Goal: Contribute content: Contribute content

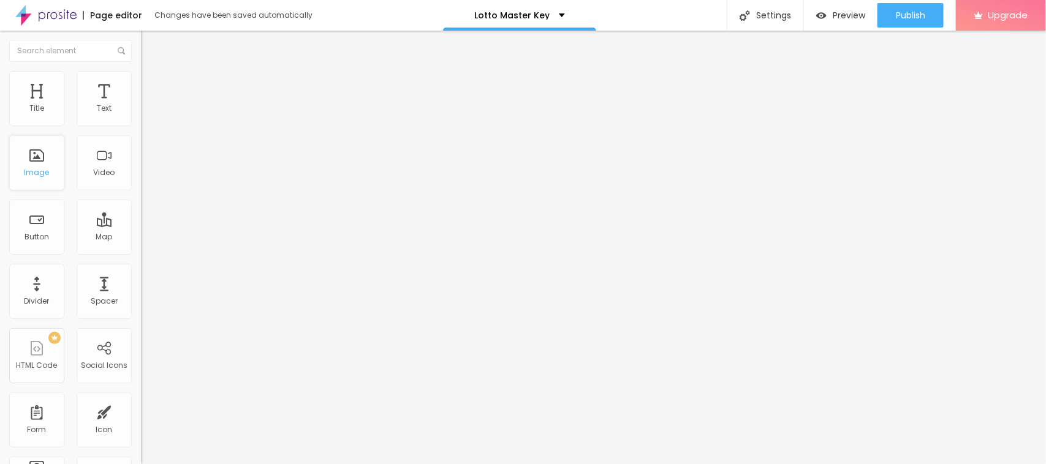
click at [43, 170] on div "Image" at bounding box center [37, 173] width 25 height 9
click at [150, 44] on img "button" at bounding box center [155, 45] width 10 height 10
click at [141, 105] on span "Add image" at bounding box center [166, 100] width 50 height 10
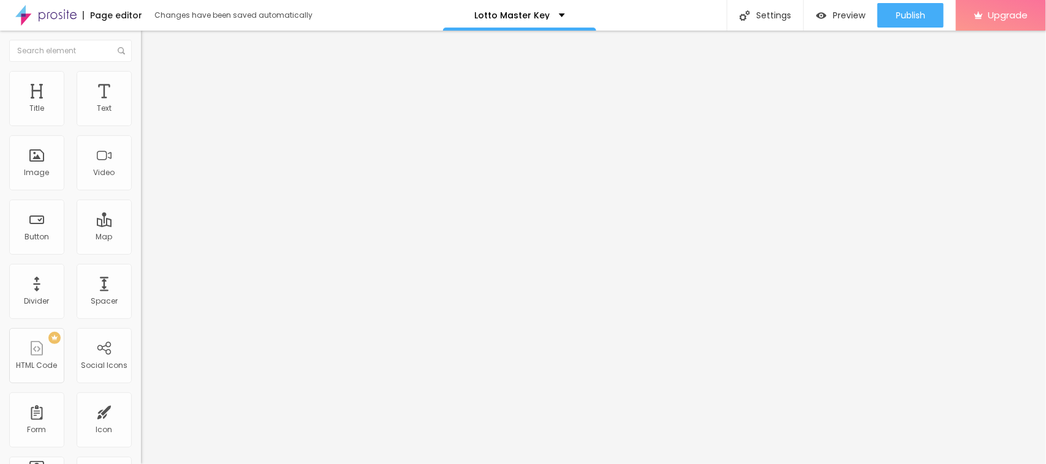
click at [141, 105] on span "Add image" at bounding box center [166, 100] width 50 height 10
click at [141, 251] on input "https://" at bounding box center [214, 245] width 147 height 12
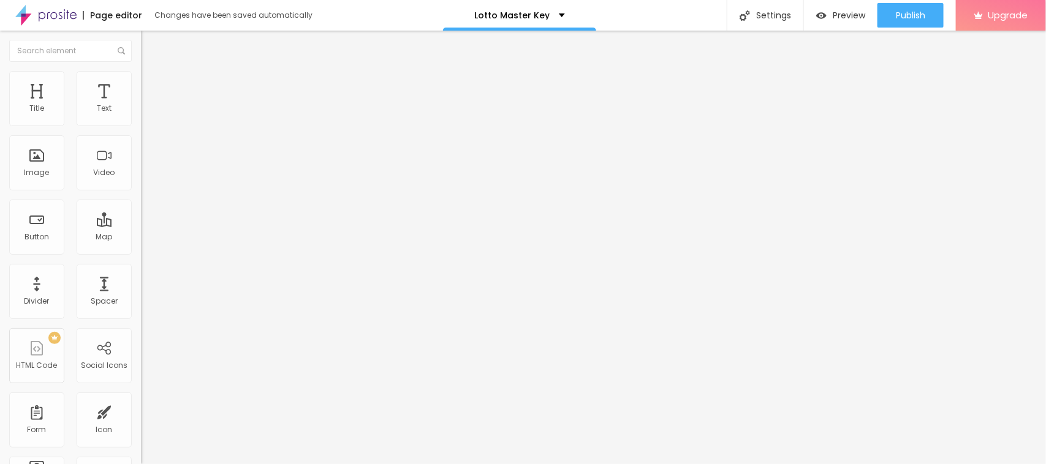
click at [141, 251] on input "https://" at bounding box center [214, 245] width 147 height 12
paste input "beastfitclub.com/lotto-master-key/"
type input "https://beastfitclub.com/lotto-master-key/"
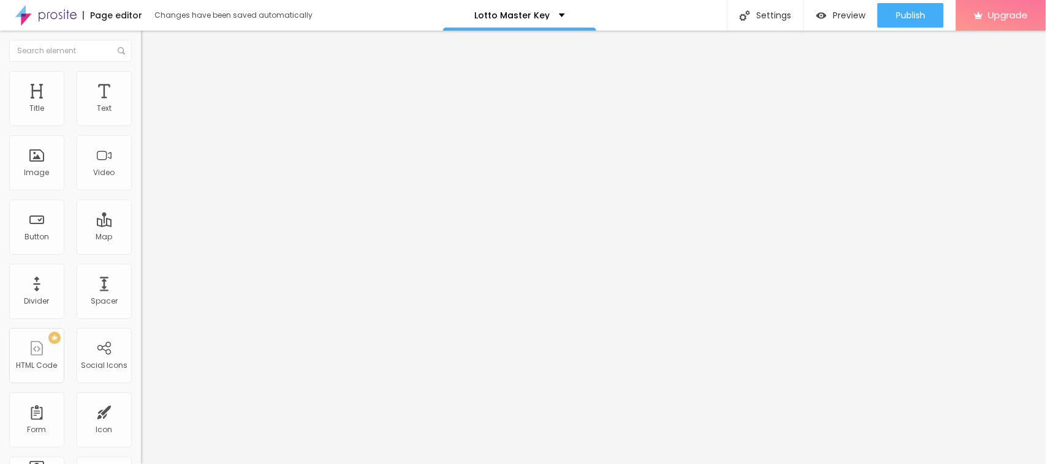
click at [141, 77] on img at bounding box center [146, 76] width 11 height 11
type input "30"
type input "34"
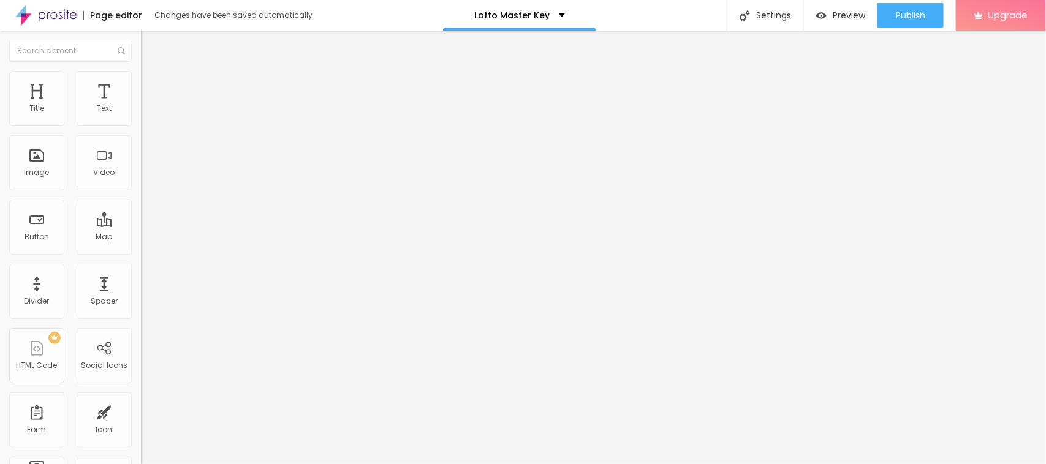
type input "35"
type input "24"
type input "23"
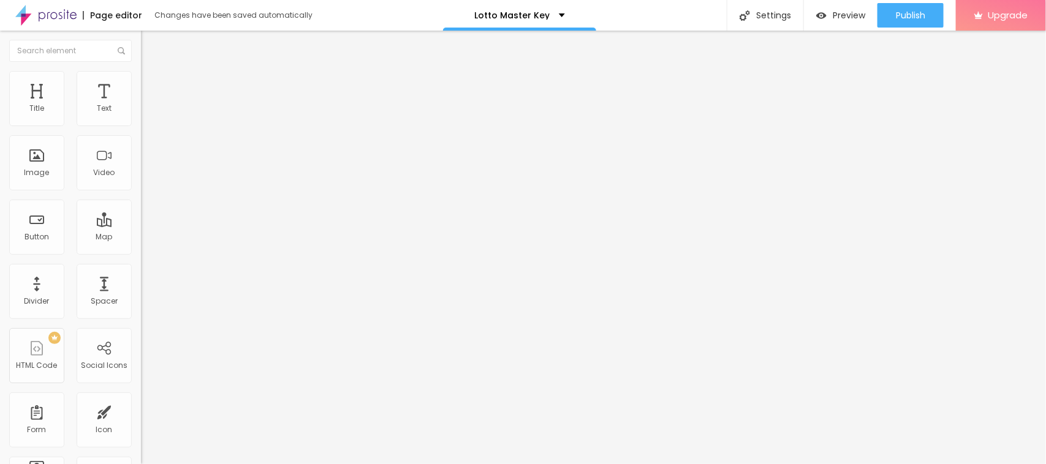
type input "23"
type input "22"
type input "21"
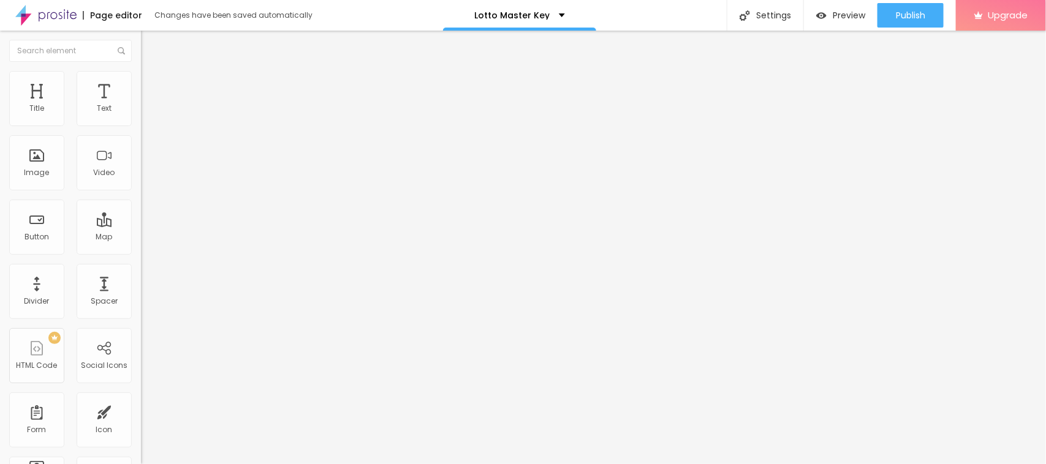
type input "20"
type input "19"
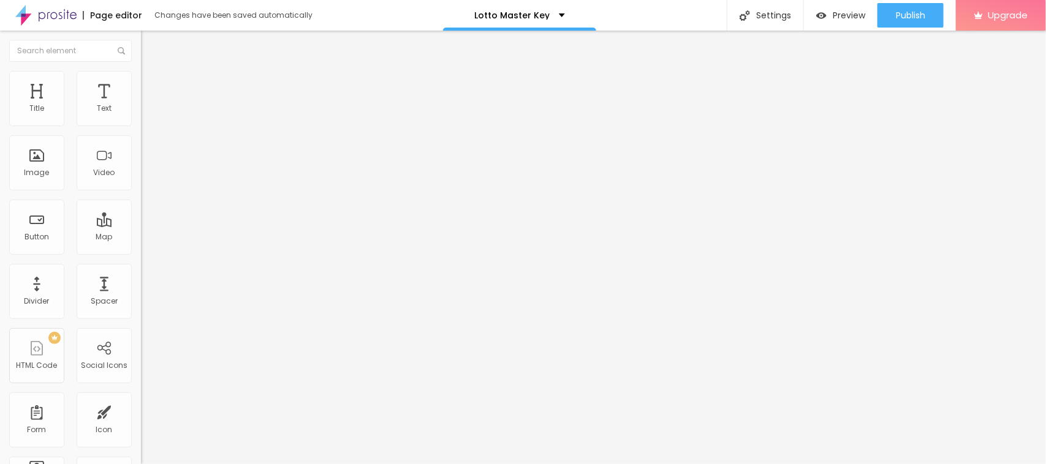
click at [141, 225] on input "range" at bounding box center [180, 230] width 79 height 10
type input "24"
type input "29"
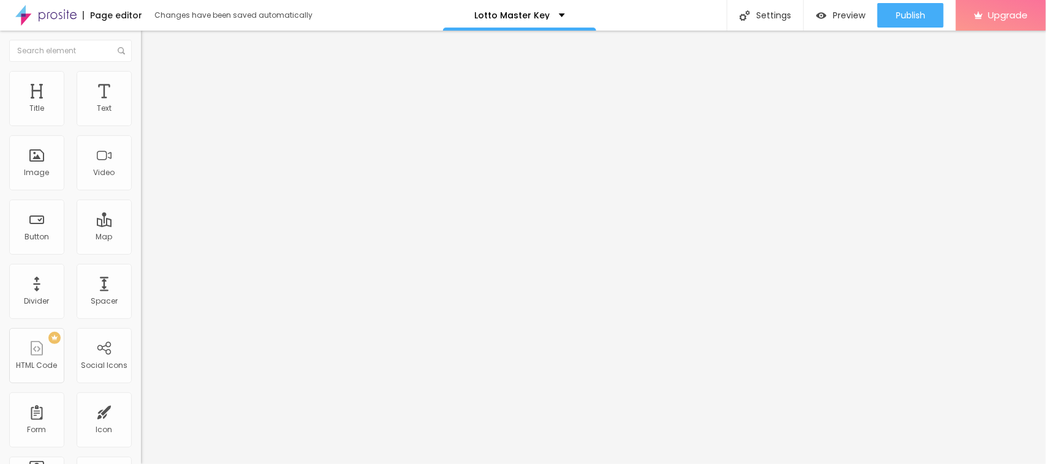
type input "32"
type input "35"
drag, startPoint x: 34, startPoint y: 145, endPoint x: 55, endPoint y: 142, distance: 21.8
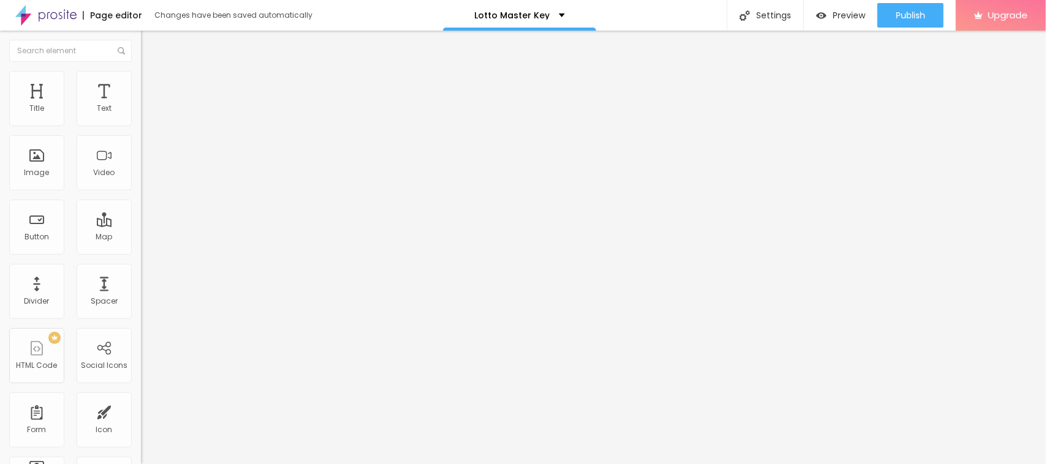
type input "35"
click at [141, 399] on input "range" at bounding box center [180, 404] width 79 height 10
click at [141, 70] on img at bounding box center [146, 64] width 11 height 11
click at [147, 113] on icon "button" at bounding box center [149, 110] width 5 height 5
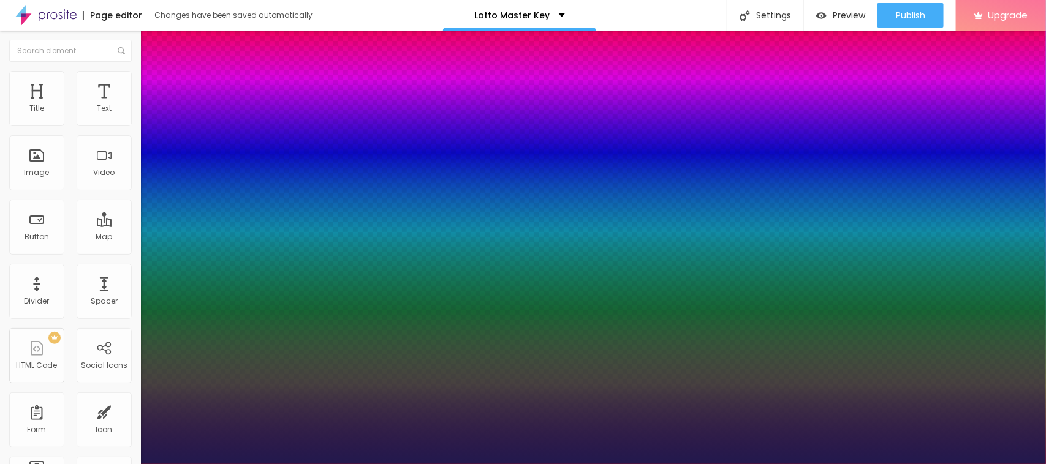
type input "1"
drag, startPoint x: 161, startPoint y: 200, endPoint x: 203, endPoint y: 201, distance: 42.3
type input "22"
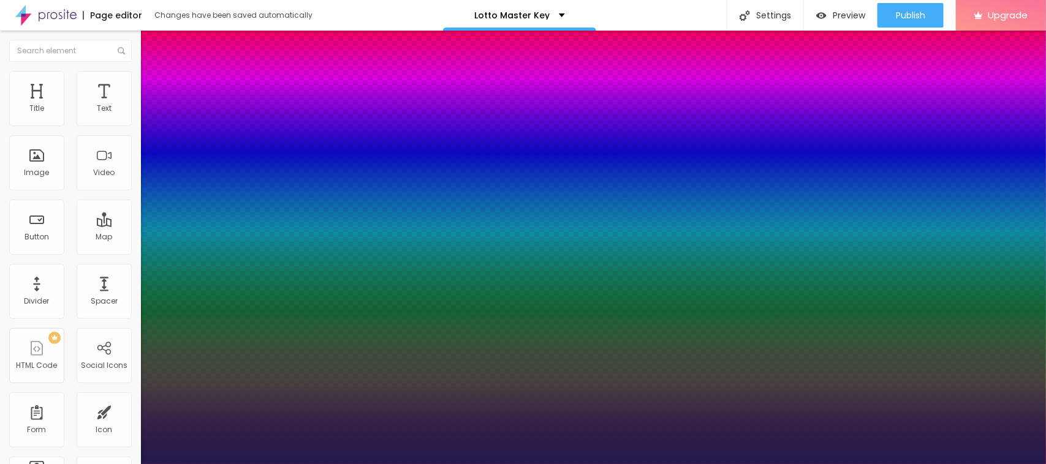
type input "1"
type input "34"
type input "1"
type input "36"
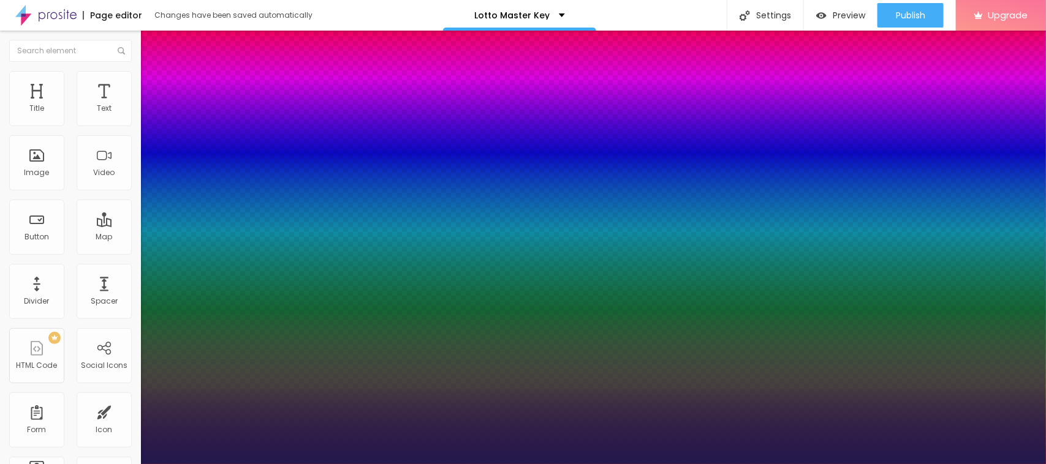
type input "36"
type input "1"
type input "38"
type input "1"
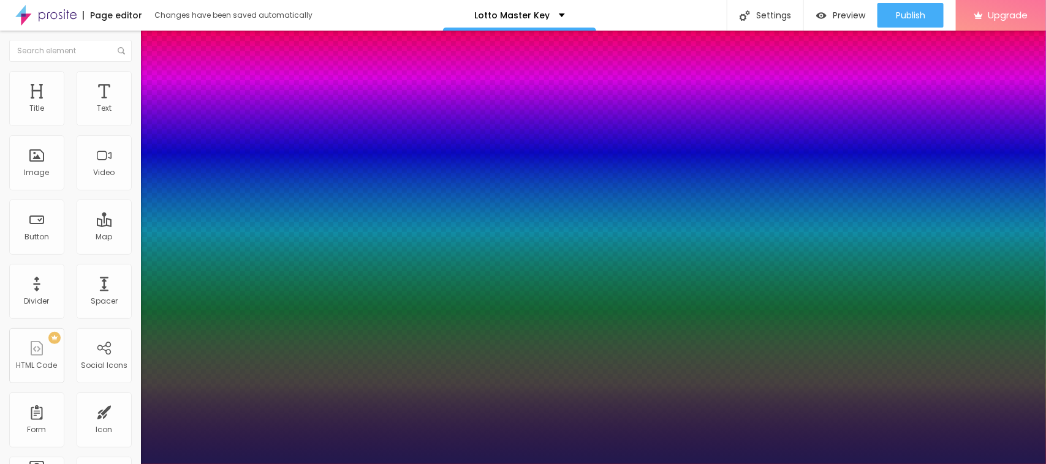
type input "39"
type input "1"
type input "43"
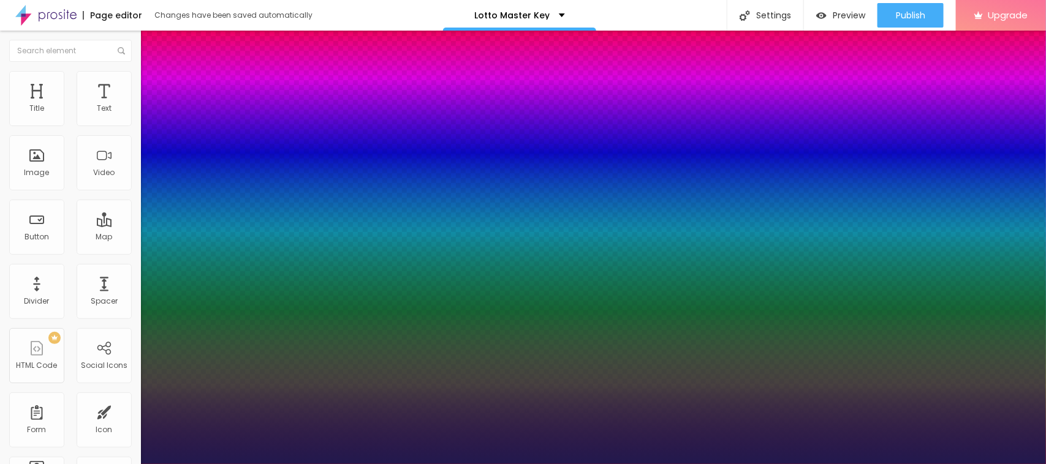
type input "1"
type input "44"
type input "1"
type input "45"
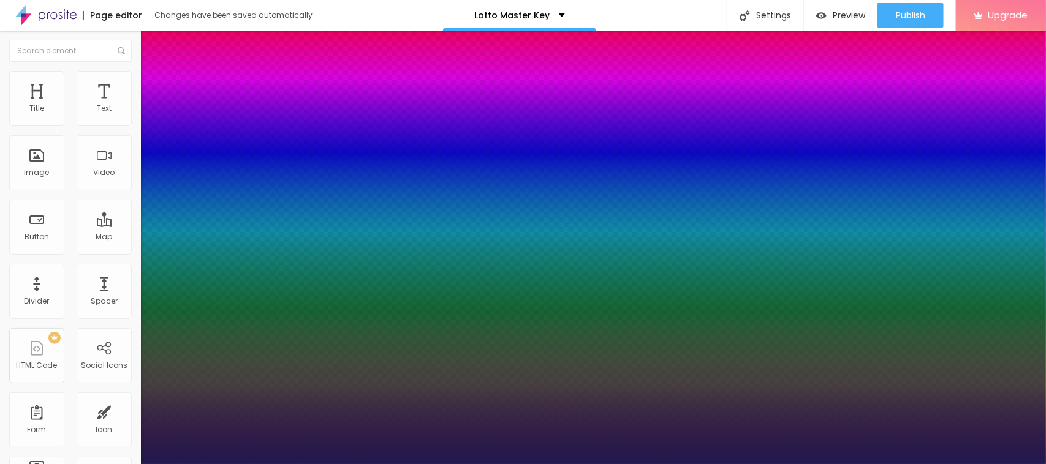
type input "45"
type input "1"
type input "44"
type input "1"
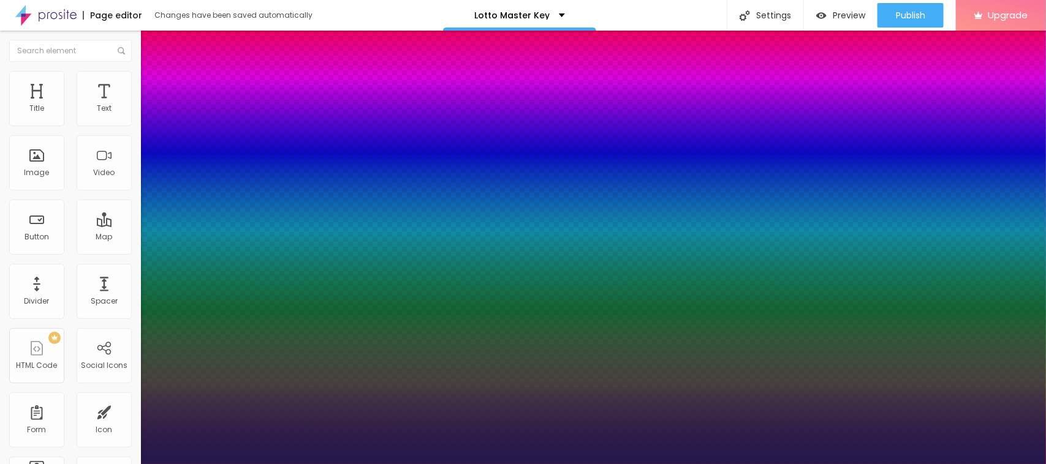
type input "40"
type input "1"
type input "35"
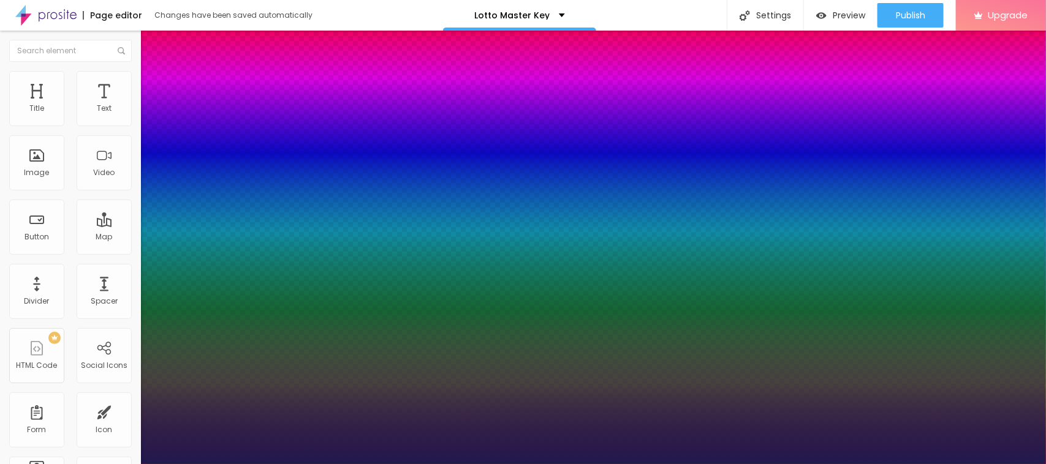
type input "1"
type input "34"
type input "1"
type input "32"
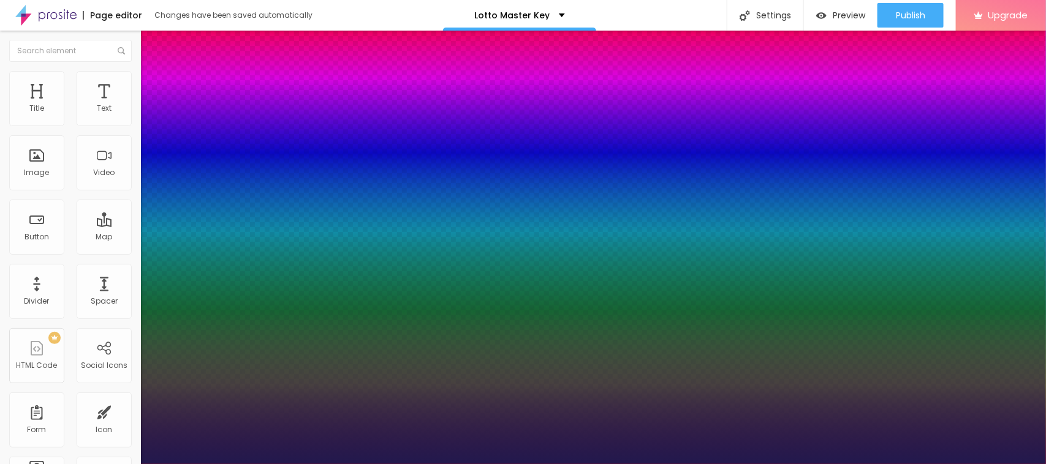
type input "32"
type input "1"
type input "31"
type input "1"
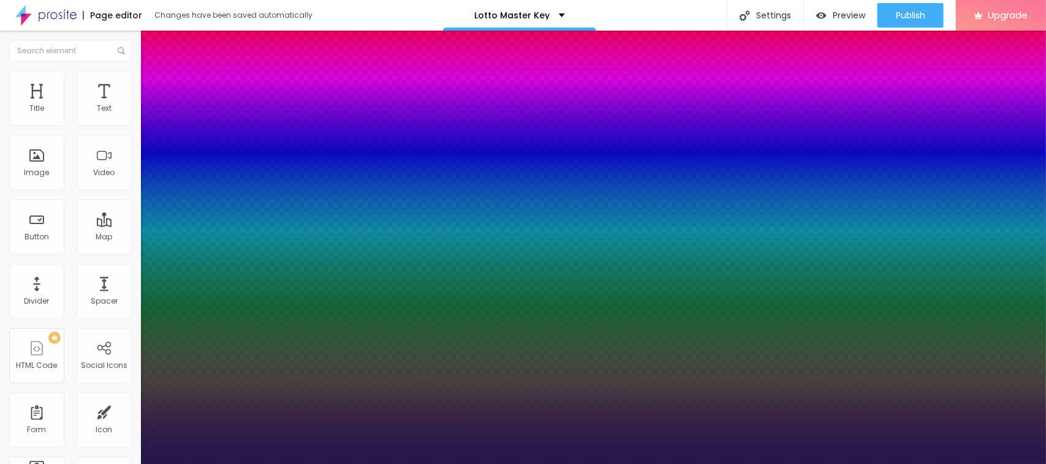
drag, startPoint x: 172, startPoint y: 204, endPoint x: 181, endPoint y: 205, distance: 9.3
type input "31"
type input "1"
type input "0.4"
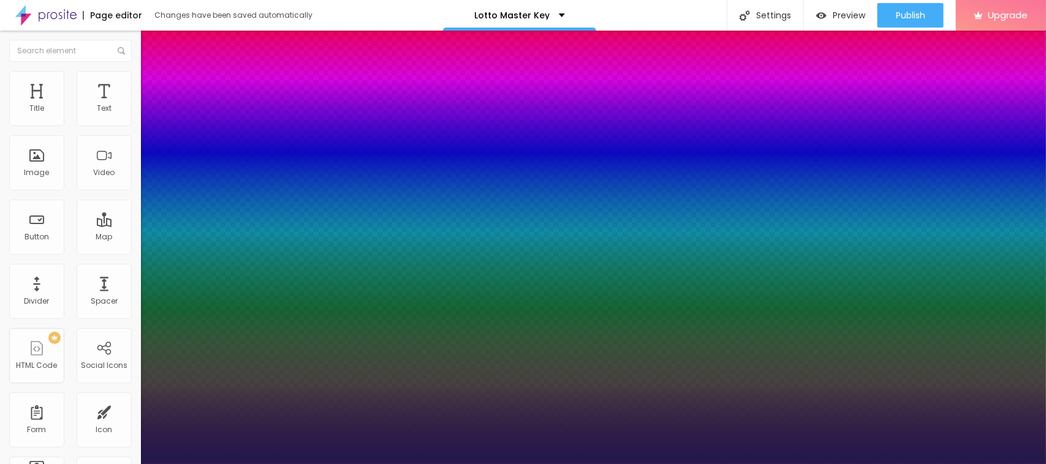
type input "0.4"
type input "1"
type input "1.4"
type input "1"
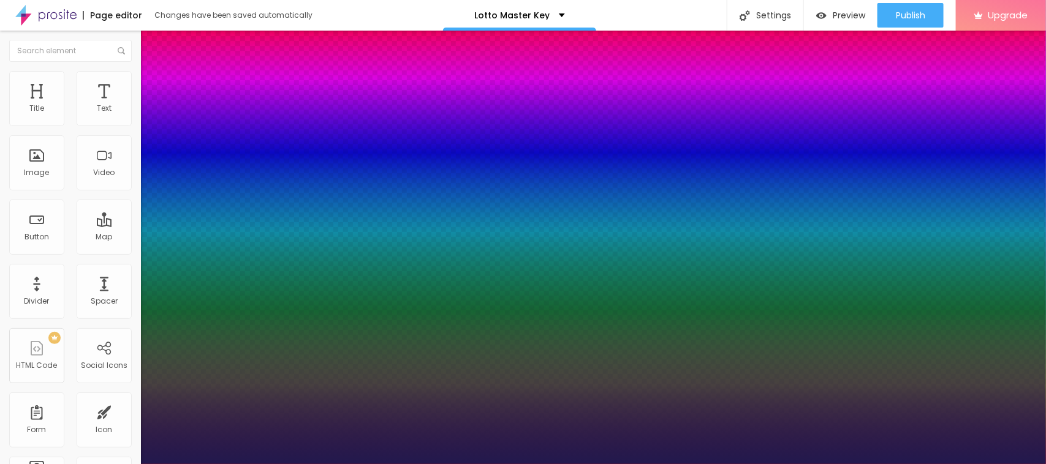
type input "1"
type input "0.9"
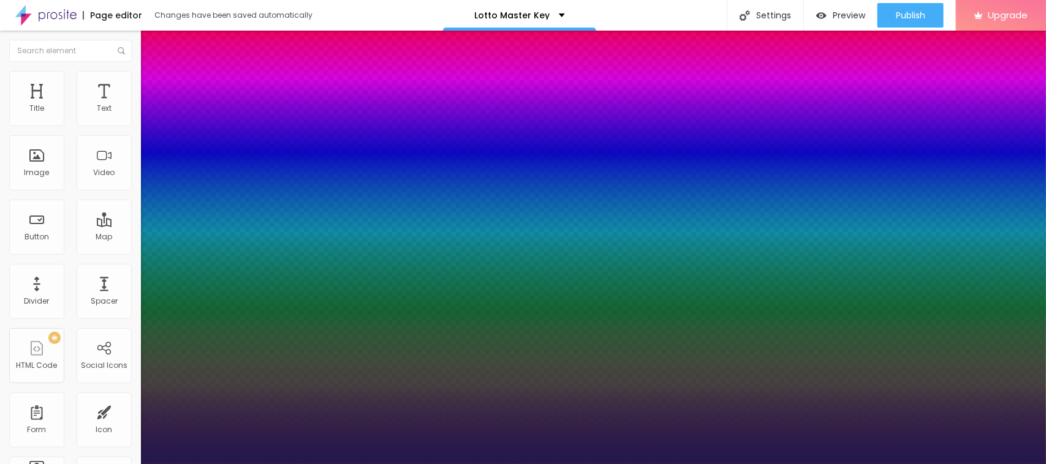
type input "1"
type input "0.7"
type input "1"
type input "0.2"
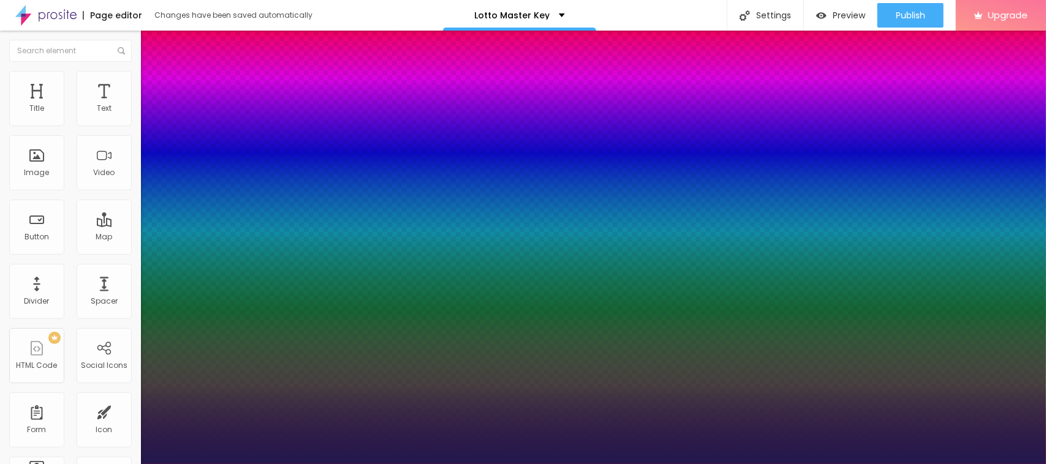
type input "0.2"
type input "1"
type input "0.1"
type input "1"
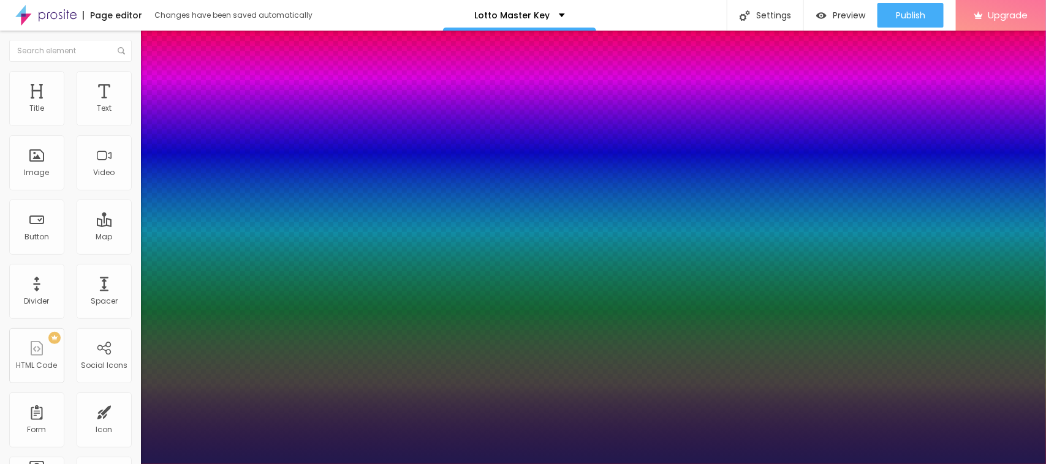
type input "0"
type input "1"
click at [55, 464] on div at bounding box center [523, 464] width 1046 height 0
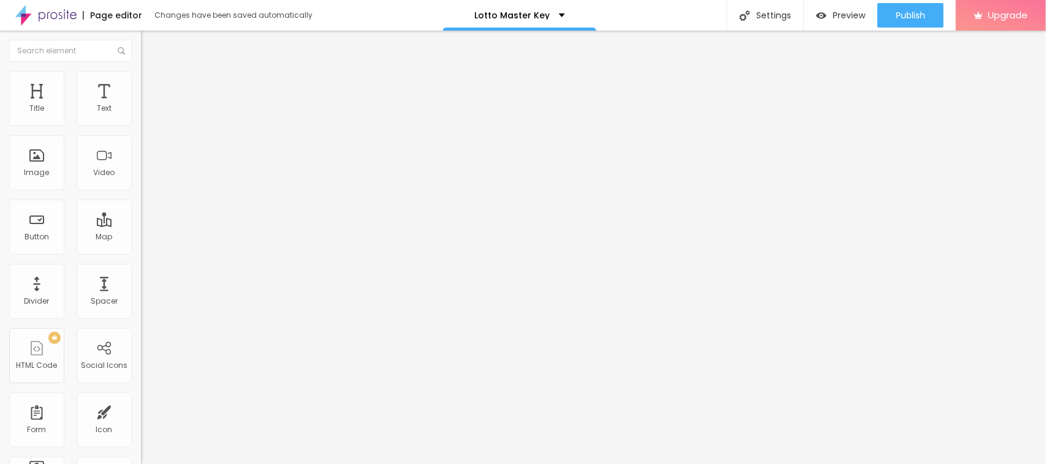
click at [141, 75] on img at bounding box center [146, 76] width 11 height 11
type input "15"
type input "14"
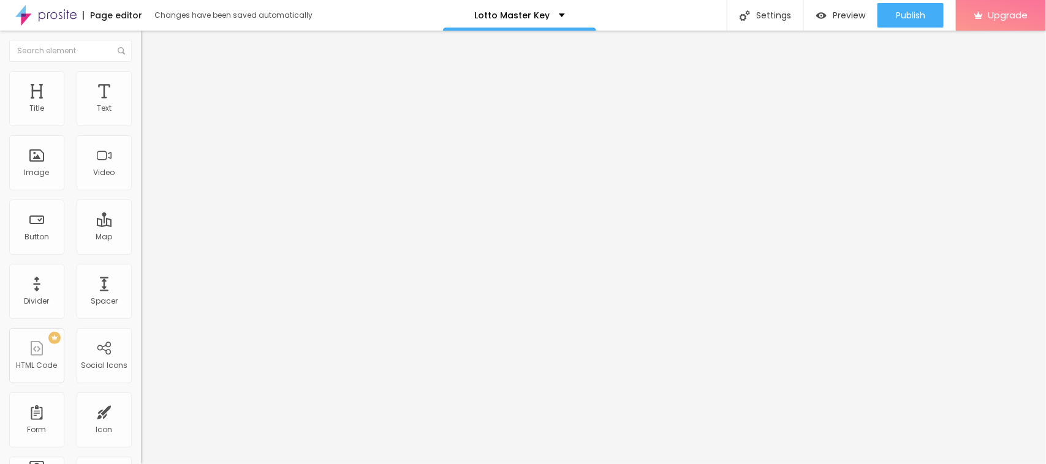
type input "13"
click at [141, 225] on input "range" at bounding box center [180, 230] width 79 height 10
type input "32"
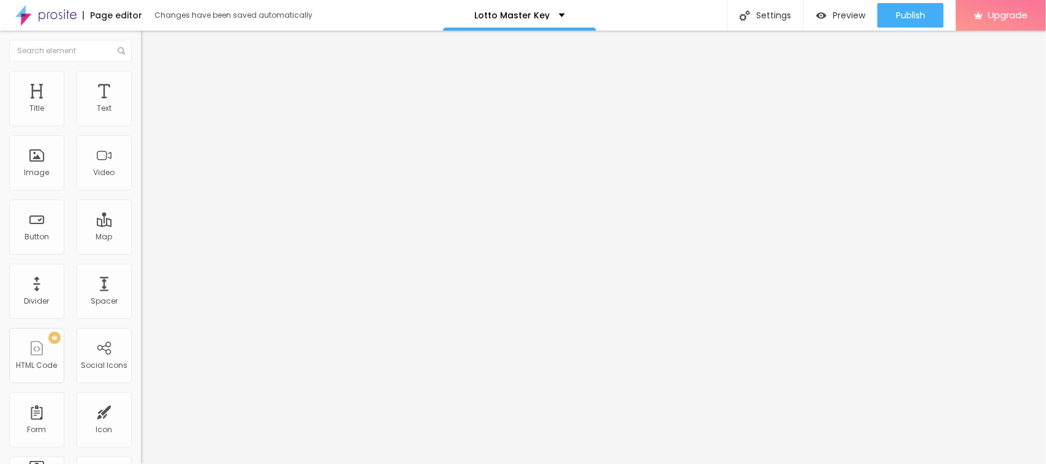
type input "32"
type input "29"
type input "28"
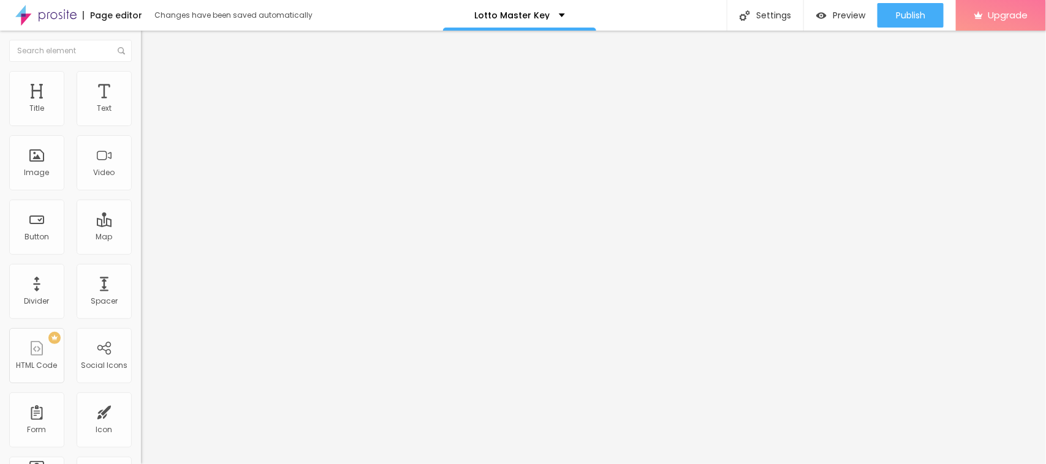
type input "27"
type input "26"
type input "23"
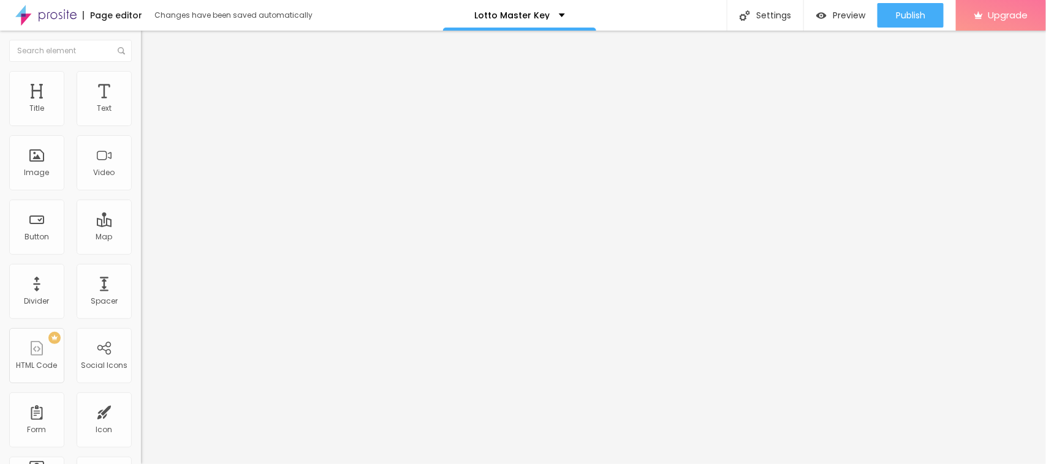
type input "23"
type input "21"
type input "20"
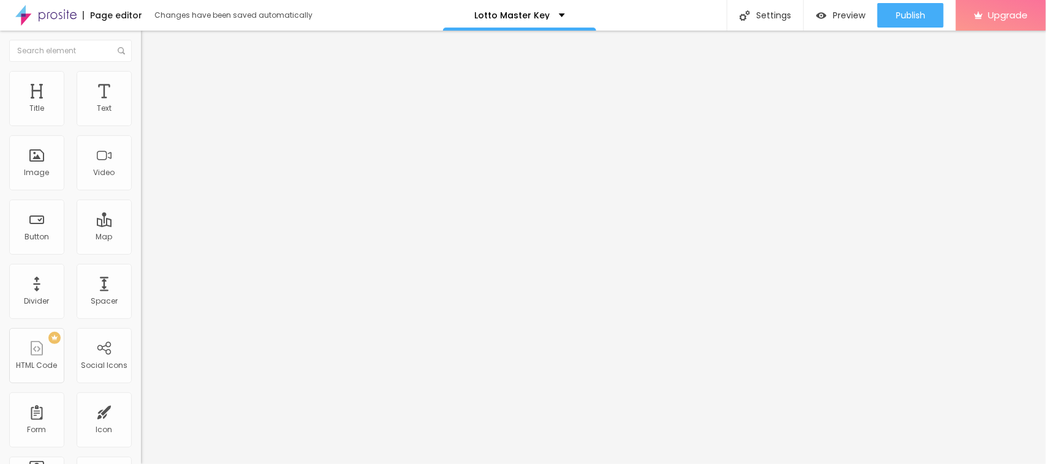
type input "16"
type input "15"
type input "11"
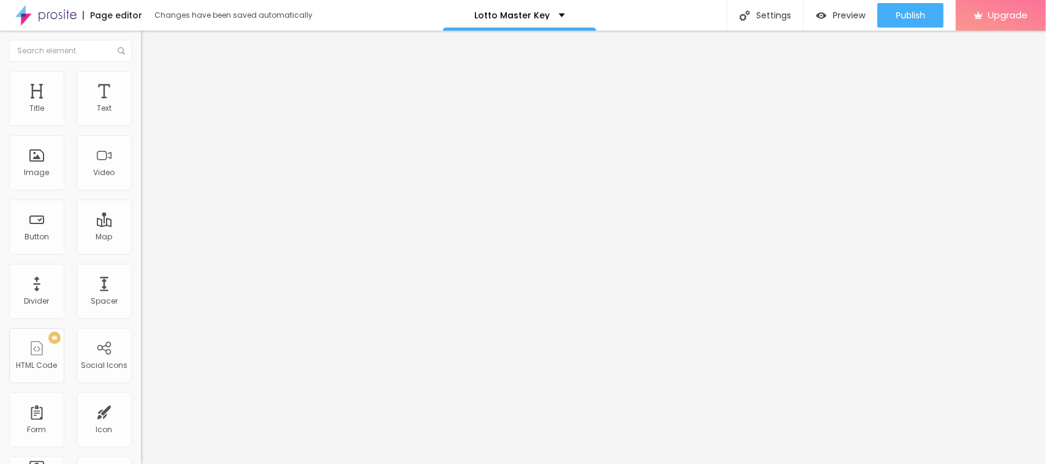
type input "11"
type input "10"
type input "9"
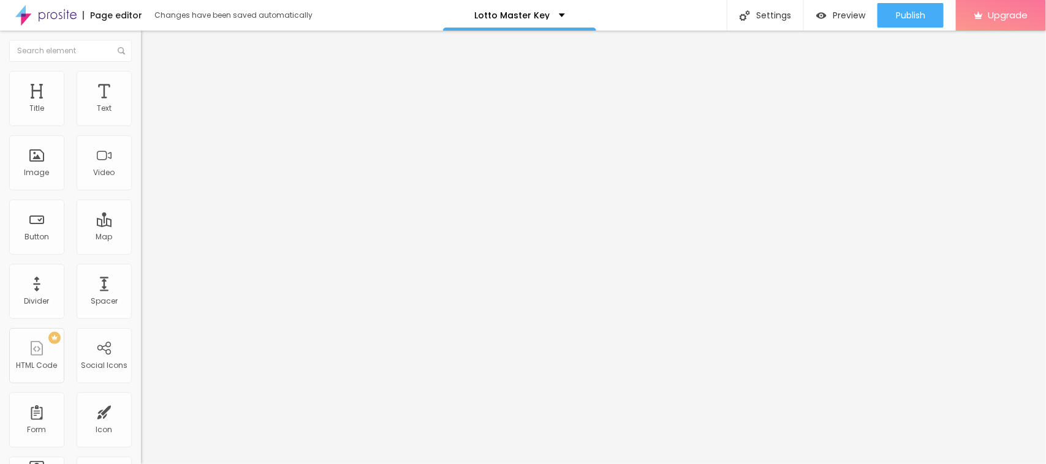
drag, startPoint x: 53, startPoint y: 145, endPoint x: 35, endPoint y: 141, distance: 18.7
type input "9"
click at [141, 399] on input "range" at bounding box center [180, 404] width 79 height 10
click at [141, 118] on button "button" at bounding box center [149, 111] width 17 height 13
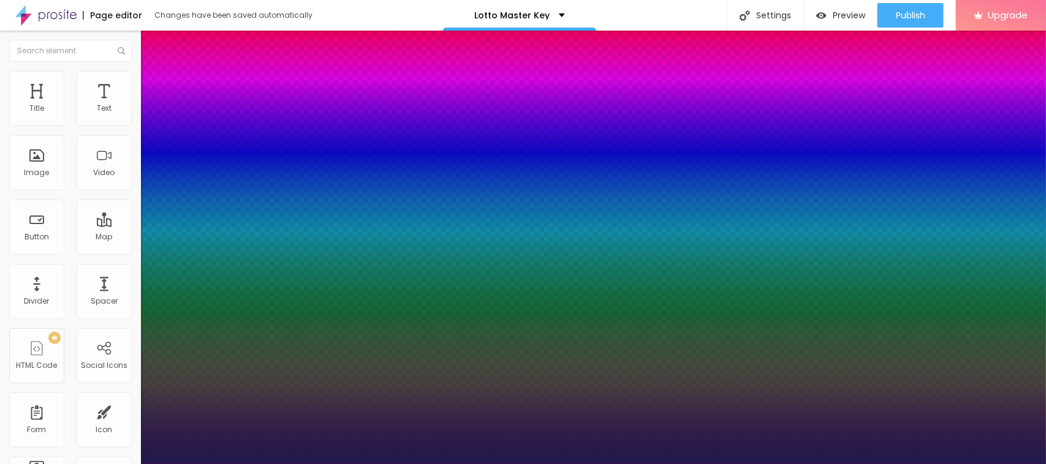
type input "1"
type input "21"
type input "1"
type input "20"
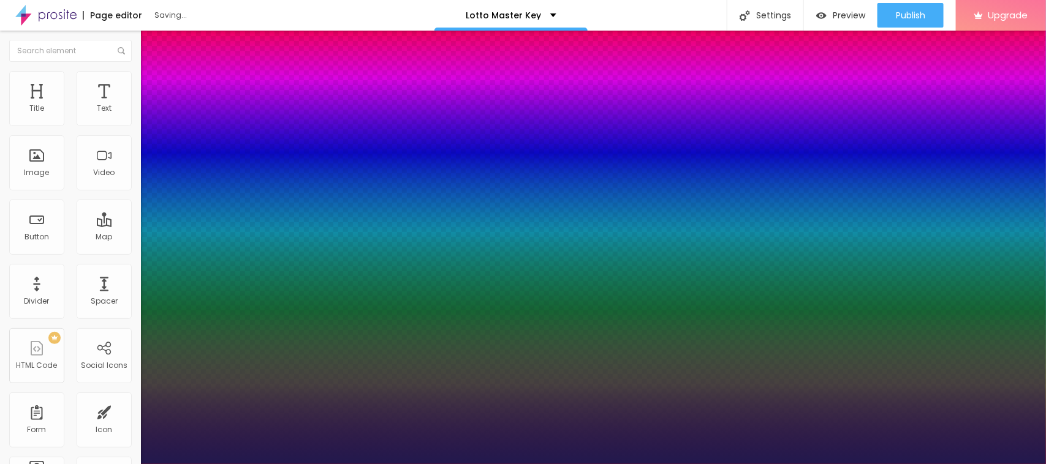
type input "20"
type input "1"
type input "18"
type input "1"
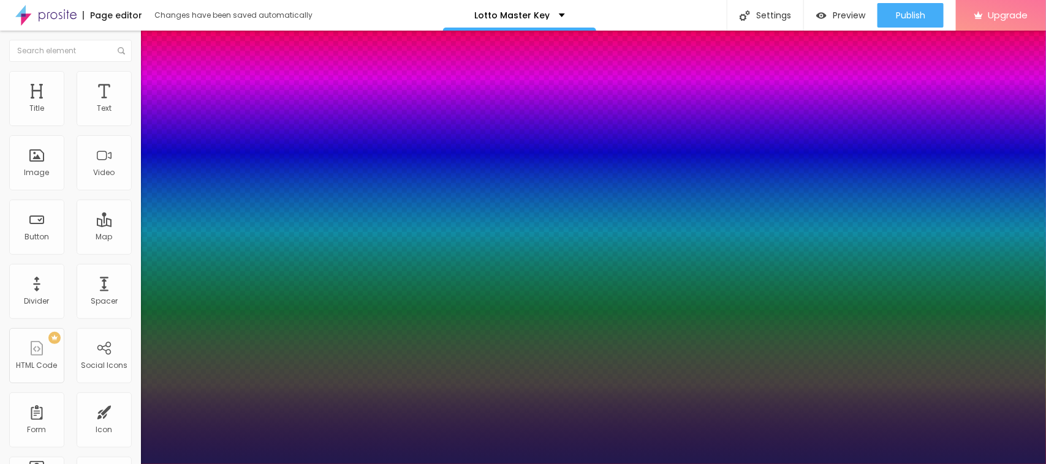
type input "20"
type input "1"
type input "17"
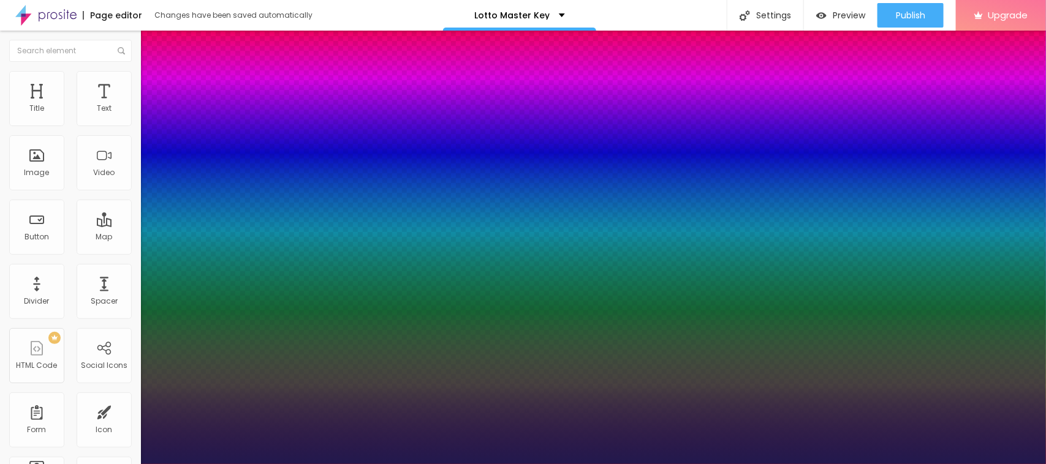
type input "1"
type input "16"
type input "1"
type input "17"
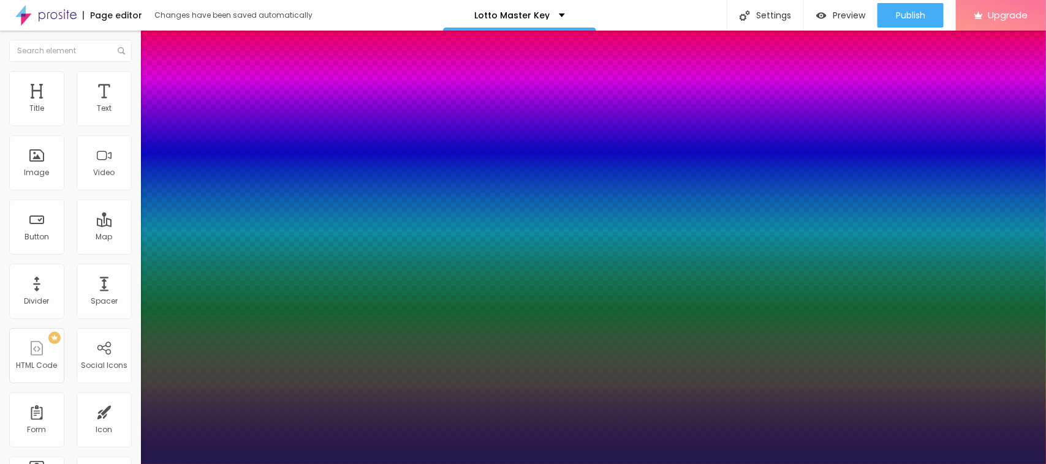
type input "17"
type input "1"
type input "18"
type input "1"
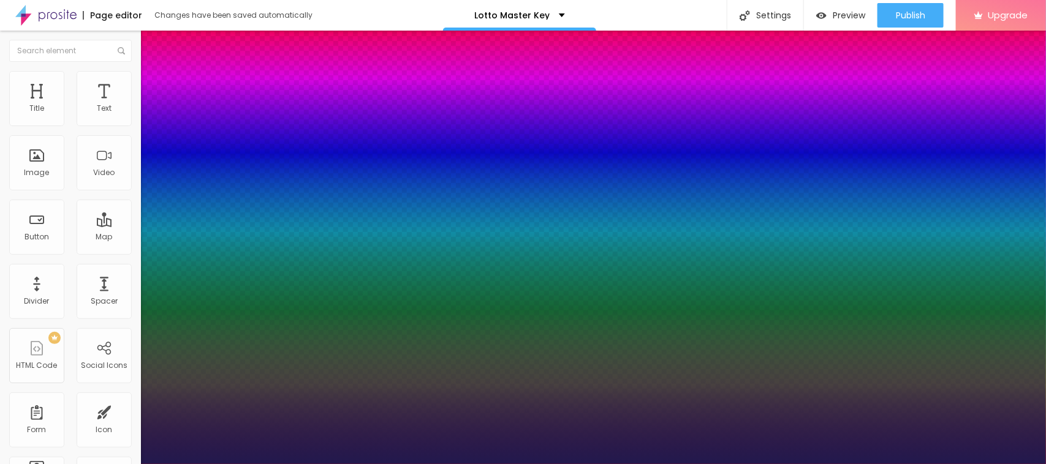
type input "18"
click at [2, 464] on div at bounding box center [523, 464] width 1046 height 0
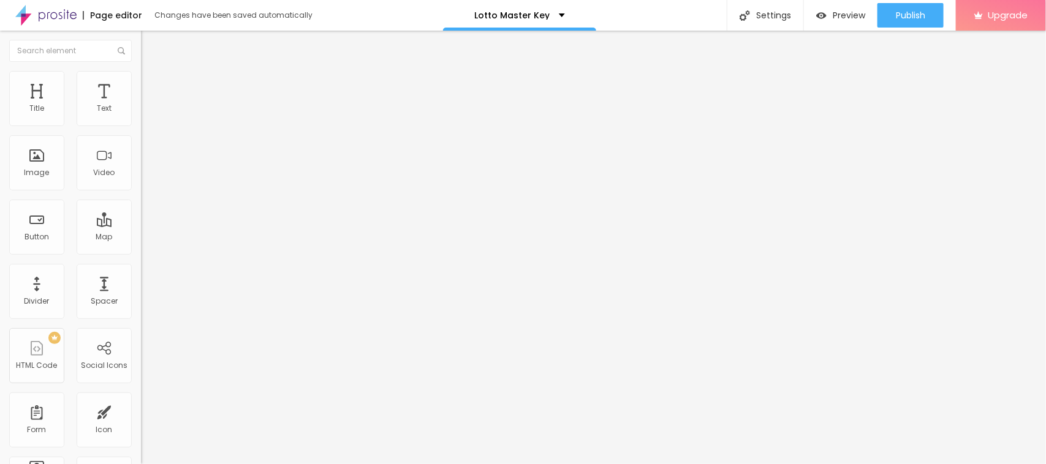
click at [146, 114] on icon "button" at bounding box center [149, 110] width 7 height 7
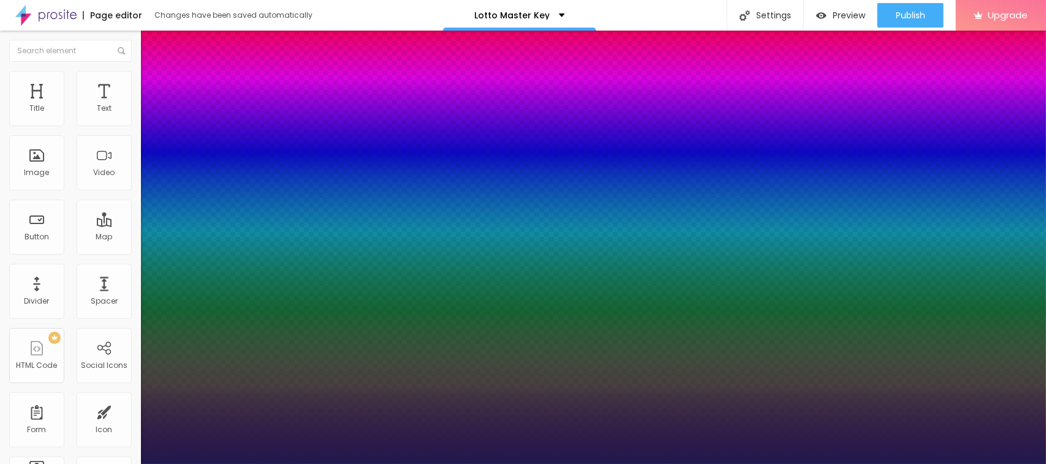
type input "1"
type input "21"
type input "1"
type input "43"
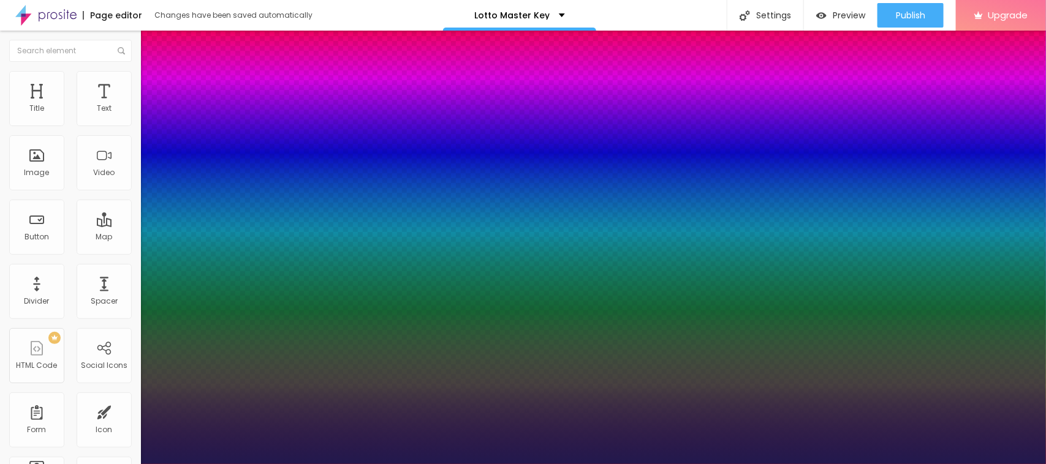
type input "43"
type input "1"
type input "38"
type input "1"
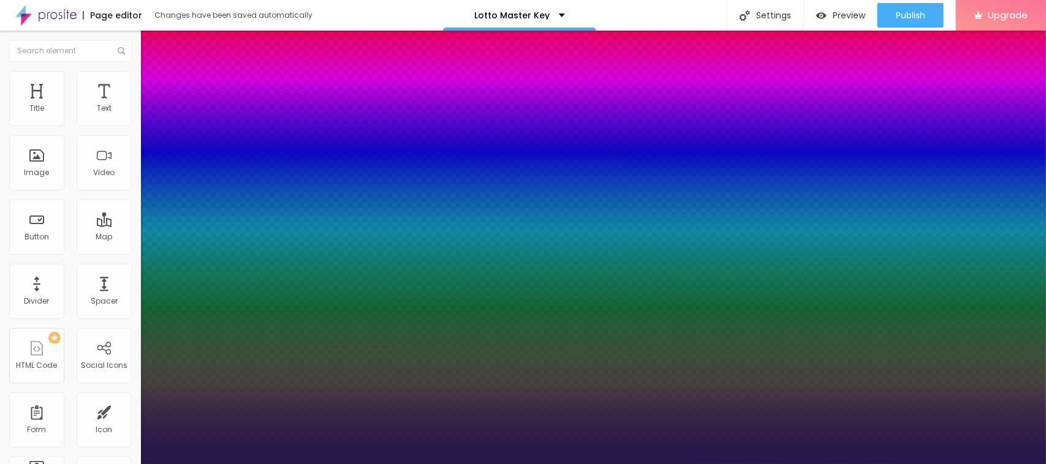
type input "29"
type input "1"
type input "25"
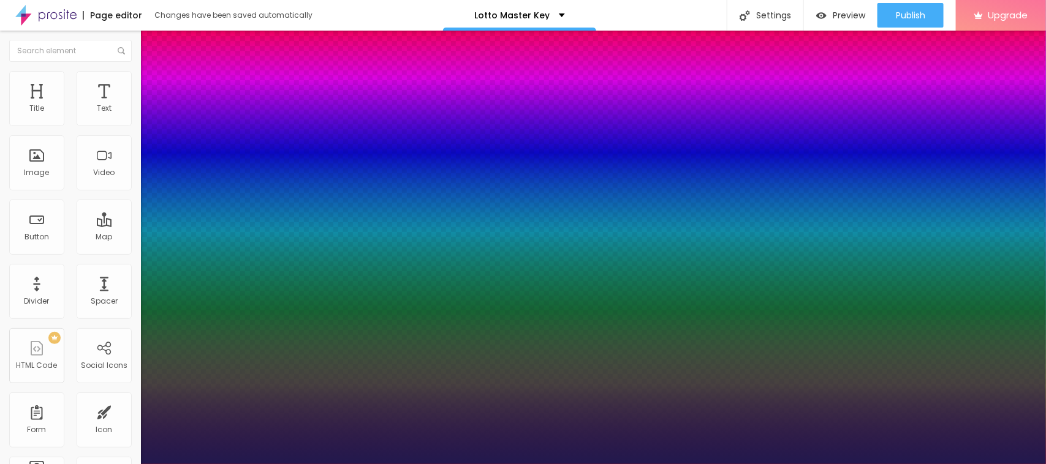
type input "1"
type input "19"
type input "1"
type input "23"
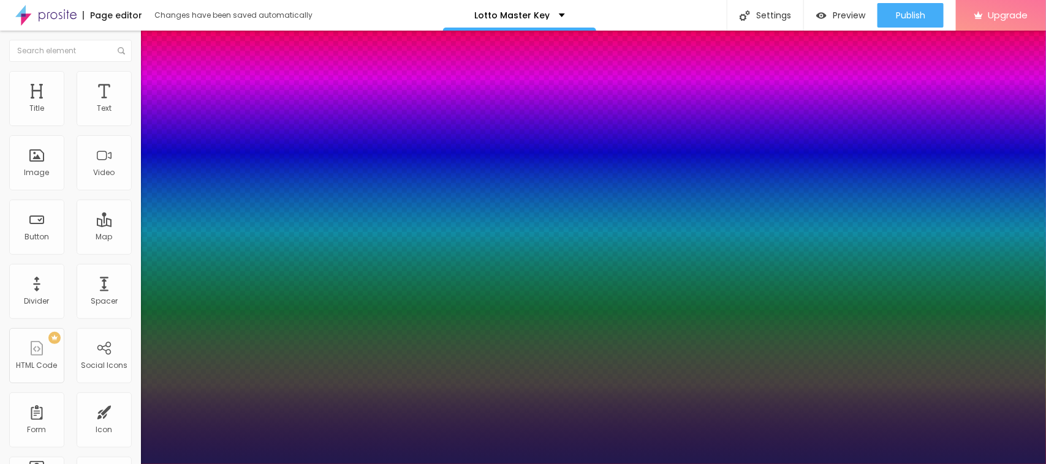
type input "23"
type input "1"
type input "22"
type input "1"
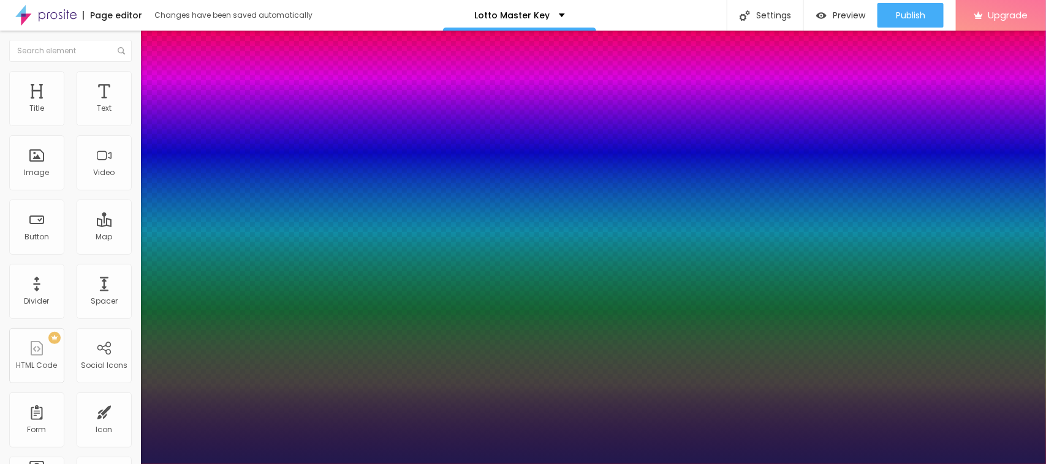
type input "22"
type input "1"
click at [497, 464] on div at bounding box center [523, 464] width 1046 height 0
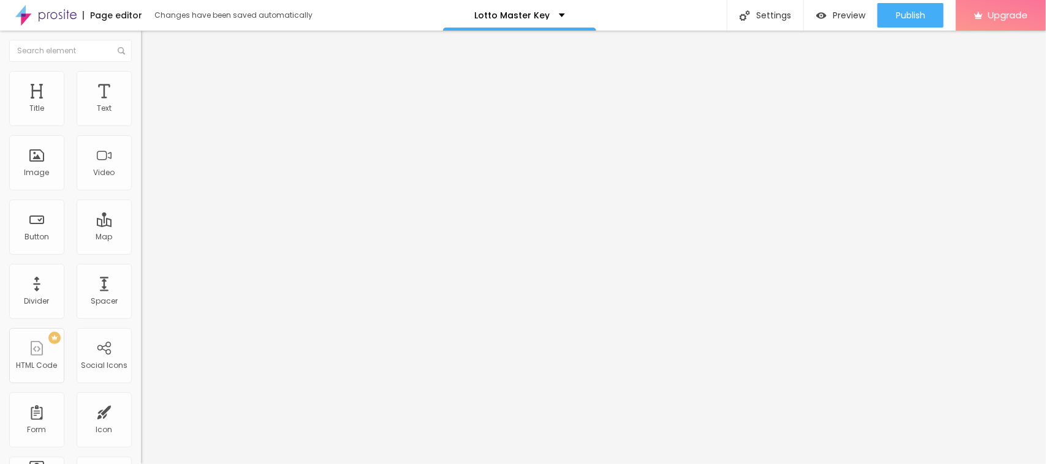
click at [141, 118] on button "button" at bounding box center [149, 111] width 17 height 13
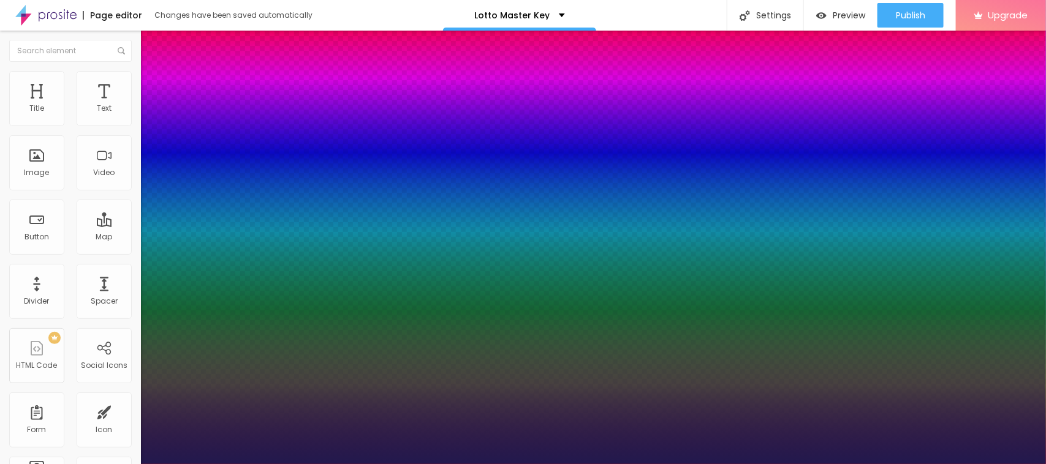
type input "1"
type input "26"
type input "1"
type input "25"
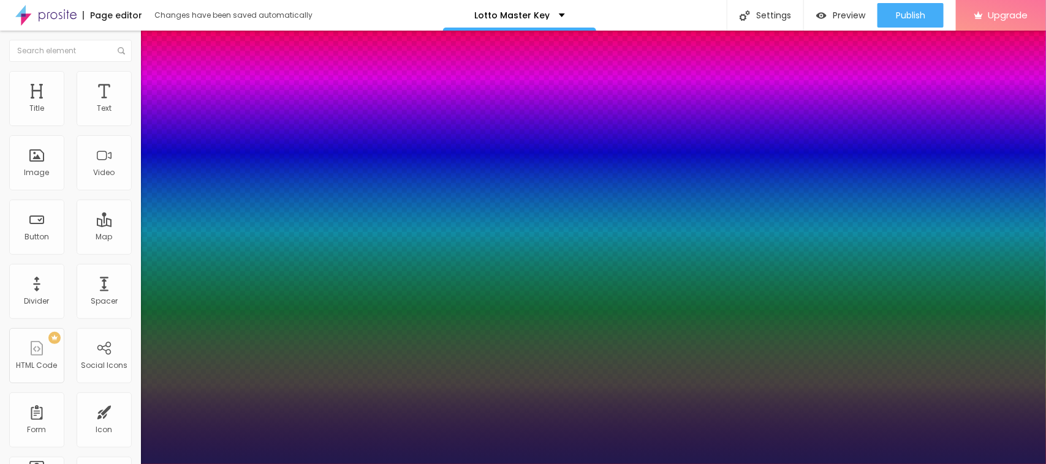
type input "25"
type input "1"
type input "23"
type input "1"
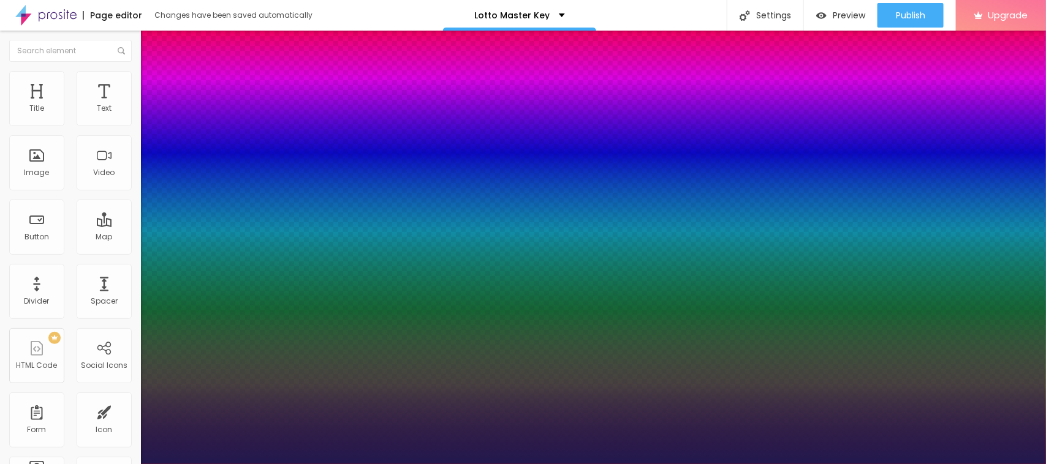
type input "21"
type input "1"
type input "21"
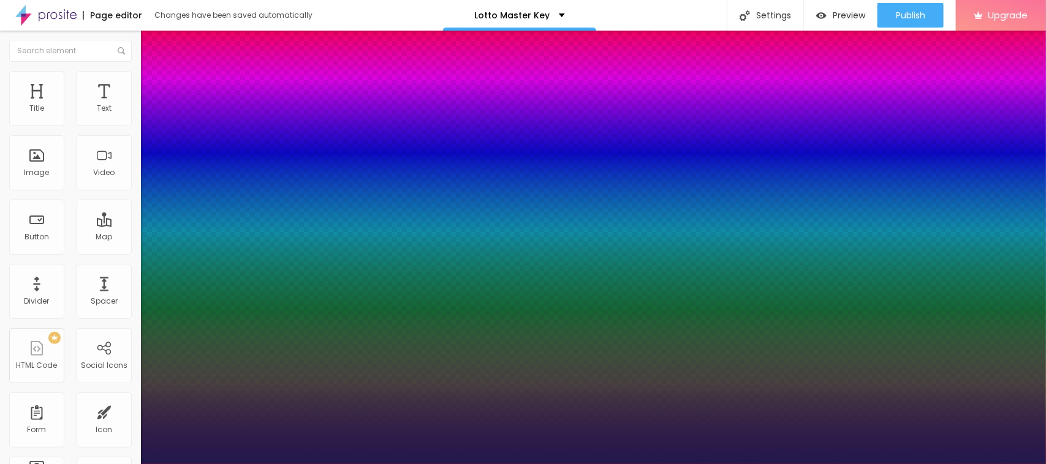
click at [567, 464] on div at bounding box center [523, 464] width 1046 height 0
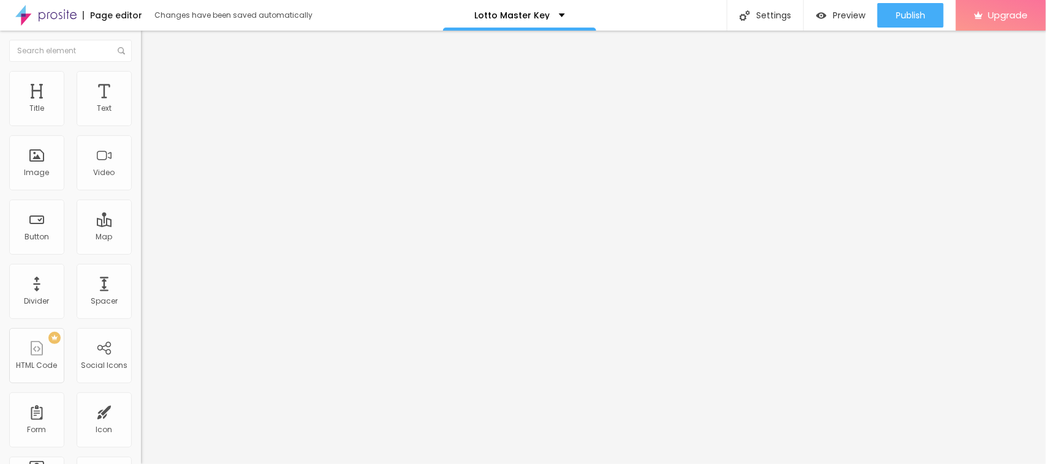
click at [141, 81] on li "Advanced" at bounding box center [211, 77] width 141 height 12
type input "13"
drag, startPoint x: 35, startPoint y: 118, endPoint x: 44, endPoint y: 115, distance: 9.5
click at [141, 225] on input "range" at bounding box center [180, 230] width 79 height 10
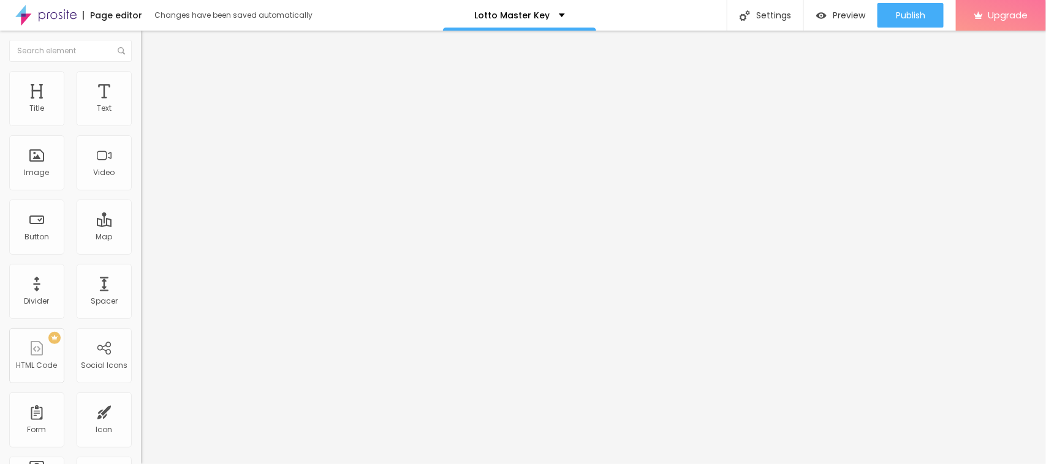
click at [141, 70] on img at bounding box center [146, 64] width 11 height 11
click at [141, 118] on button "button" at bounding box center [149, 111] width 17 height 13
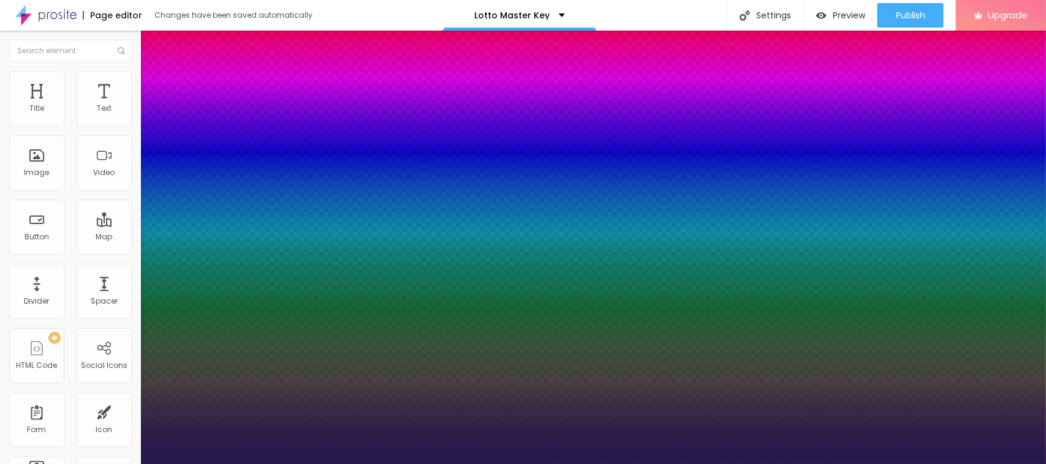
click at [719, 464] on div at bounding box center [523, 464] width 1046 height 0
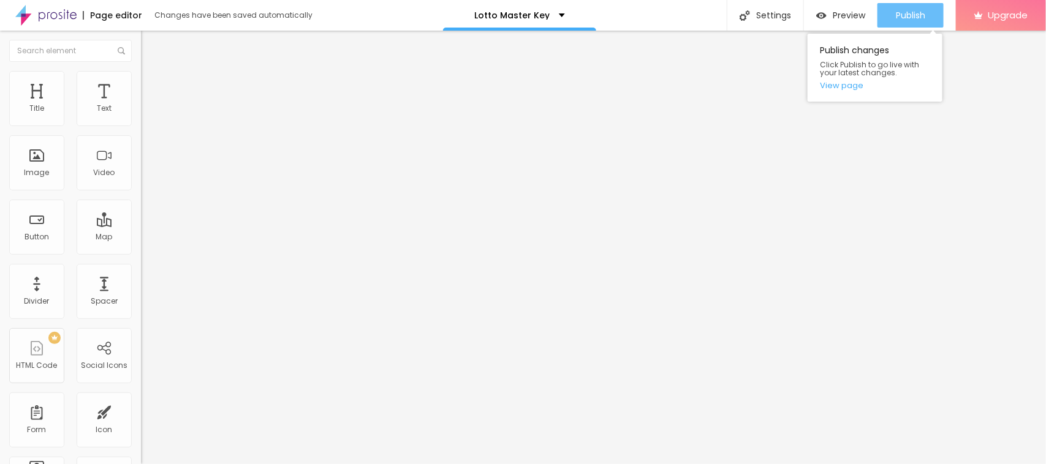
click at [909, 14] on span "Publish" at bounding box center [910, 15] width 29 height 10
click at [847, 89] on link "View page" at bounding box center [875, 85] width 110 height 8
click at [902, 13] on span "Publish" at bounding box center [910, 15] width 29 height 10
click at [837, 83] on link "View page" at bounding box center [875, 85] width 110 height 8
